Goal: Information Seeking & Learning: Check status

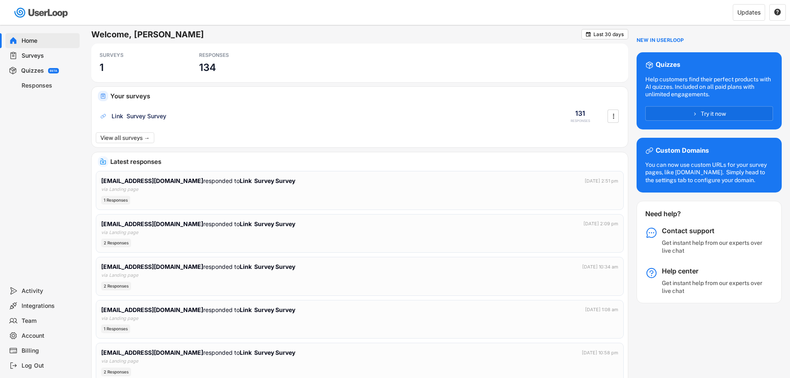
click at [32, 54] on div "Surveys" at bounding box center [49, 56] width 55 height 8
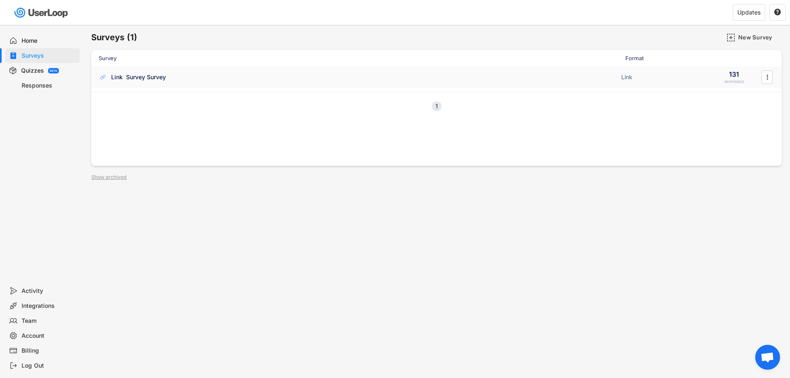
click at [238, 82] on div "Link Survey Survey Link 131 RESPONSES " at bounding box center [436, 77] width 690 height 22
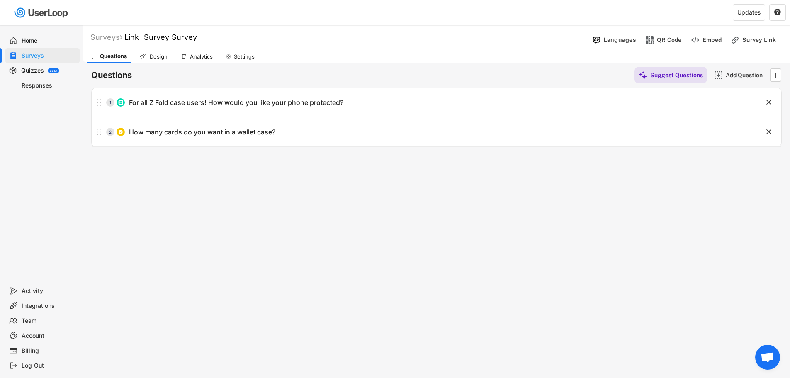
click at [211, 57] on div "Analytics" at bounding box center [201, 56] width 23 height 7
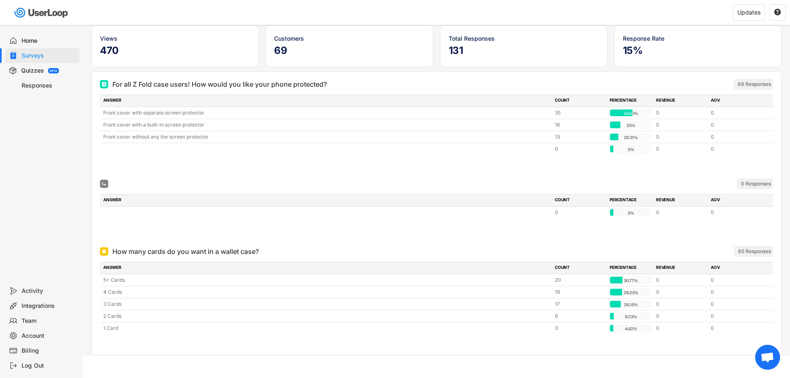
scroll to position [63, 0]
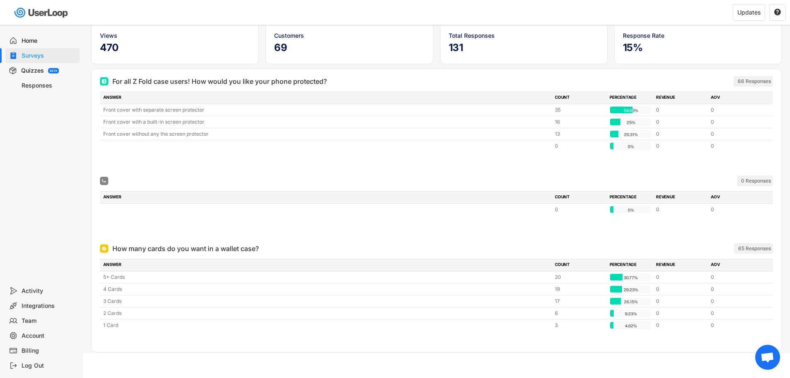
click at [236, 223] on div at bounding box center [436, 227] width 673 height 17
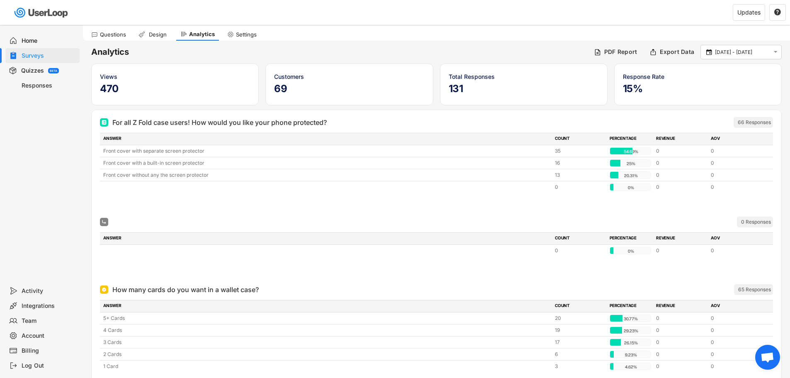
scroll to position [22, 0]
click at [36, 16] on img at bounding box center [41, 12] width 58 height 17
